Goal: Find specific page/section: Find specific page/section

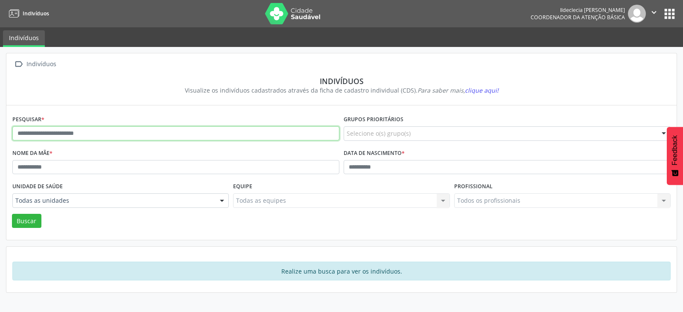
click at [130, 132] on input "text" at bounding box center [175, 133] width 327 height 15
type input "**********"
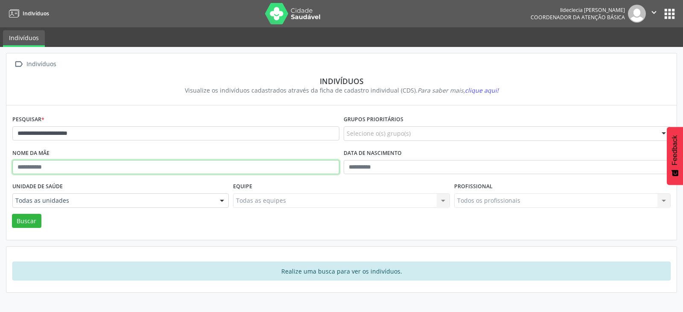
click at [41, 168] on input "text" at bounding box center [175, 167] width 327 height 15
type input "**********"
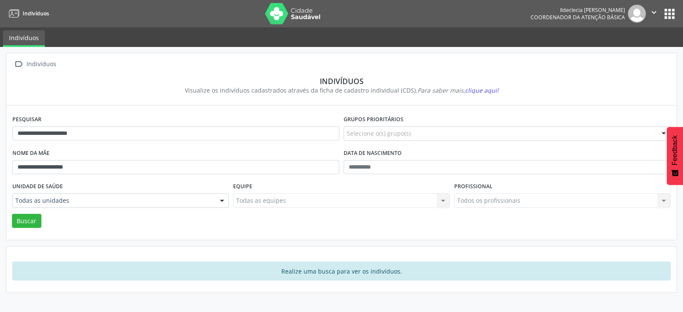
click at [222, 201] on div at bounding box center [222, 201] width 13 height 15
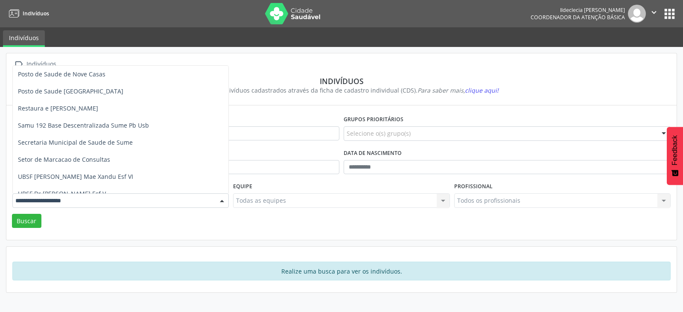
scroll to position [341, 0]
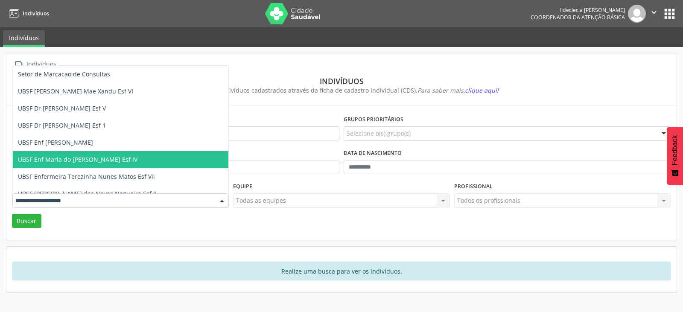
click at [116, 159] on span "UBSF Enf Maria do [PERSON_NAME] Esf IV" at bounding box center [78, 159] width 120 height 8
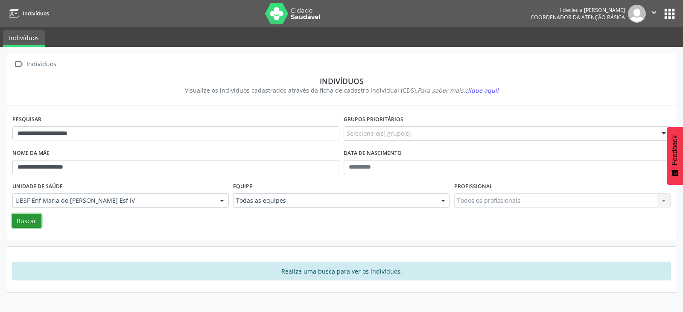
click at [25, 221] on button "Buscar" at bounding box center [26, 221] width 29 height 15
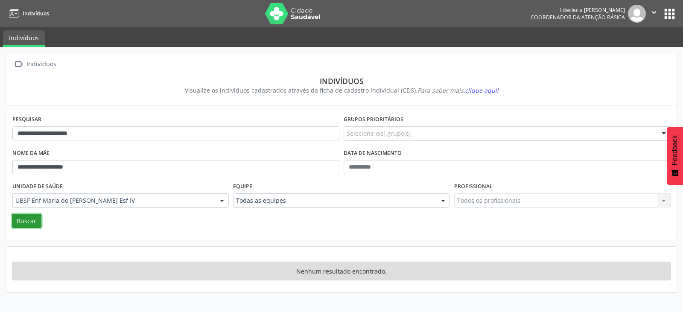
click at [25, 221] on button "Buscar" at bounding box center [26, 221] width 29 height 15
click at [668, 10] on button "apps" at bounding box center [669, 13] width 15 height 15
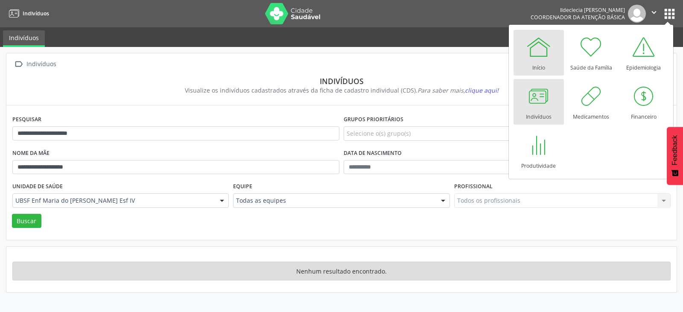
click at [542, 56] on div at bounding box center [539, 47] width 26 height 26
